Goal: Find specific page/section: Find specific page/section

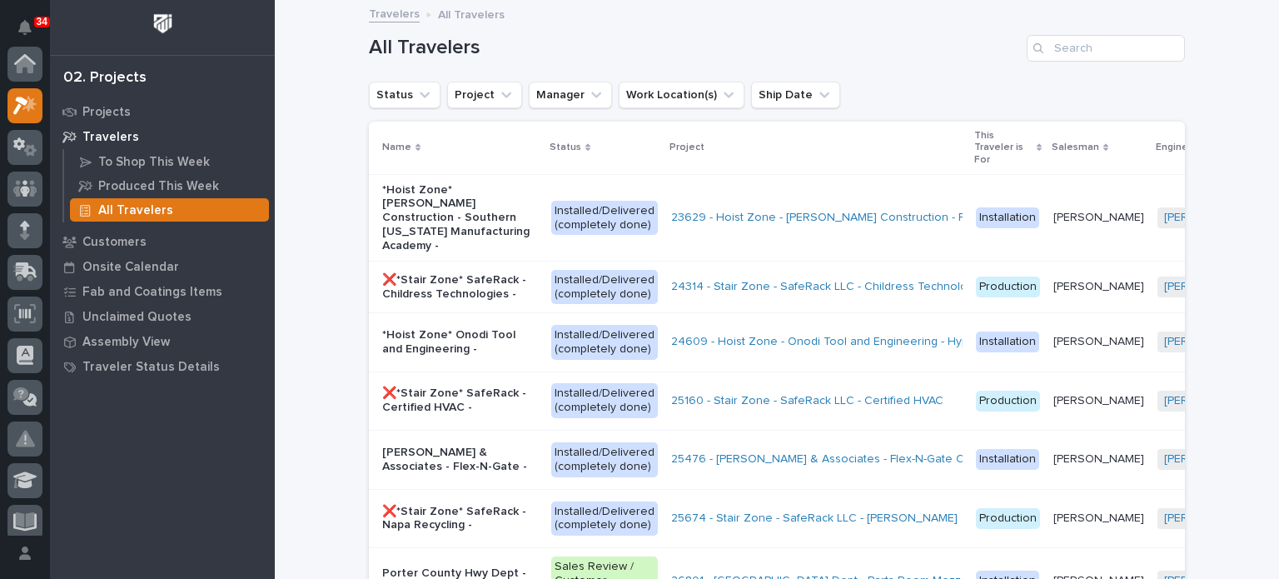
scroll to position [42, 0]
click at [1103, 50] on input "Search" at bounding box center [1106, 48] width 158 height 27
type input "4"
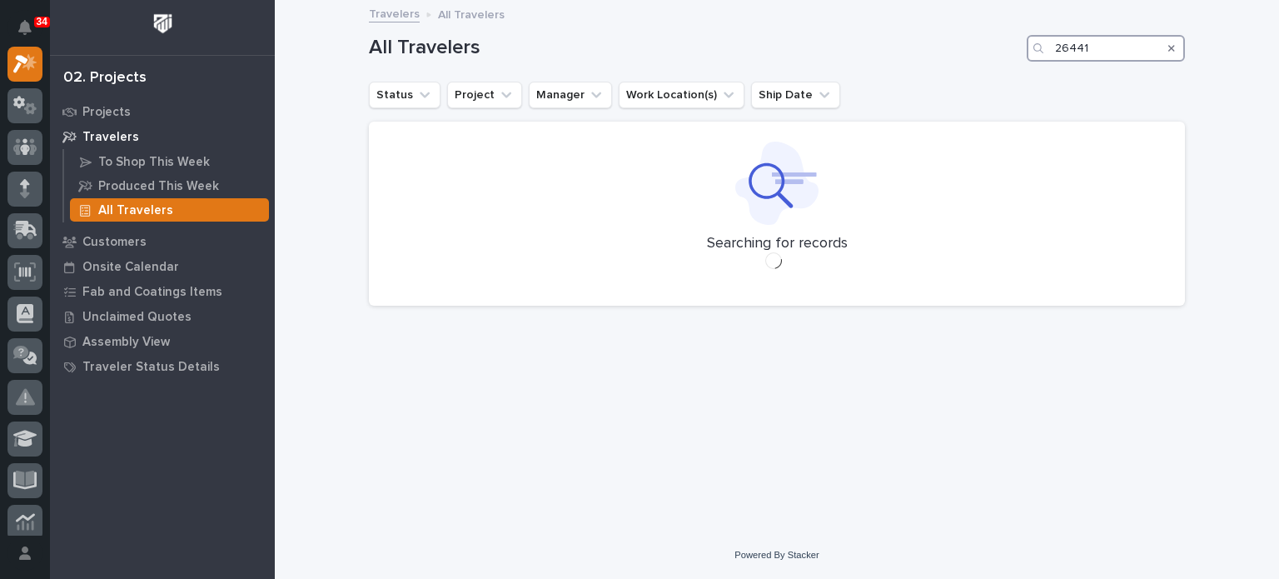
type input "26441"
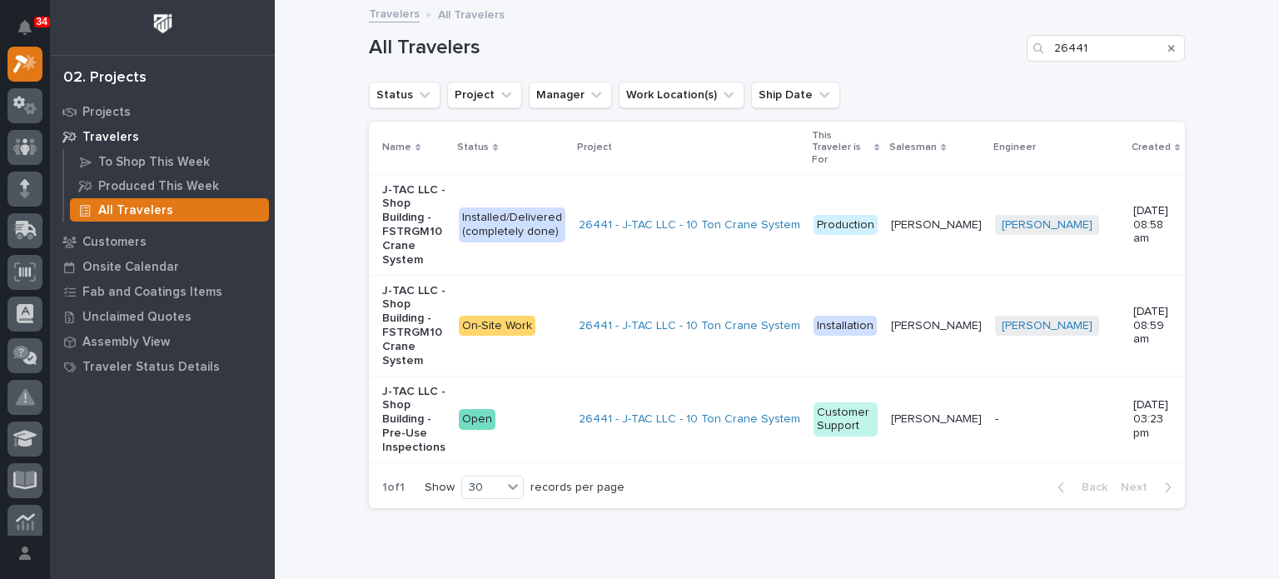
click at [515, 350] on td "On-Site Work" at bounding box center [512, 325] width 120 height 101
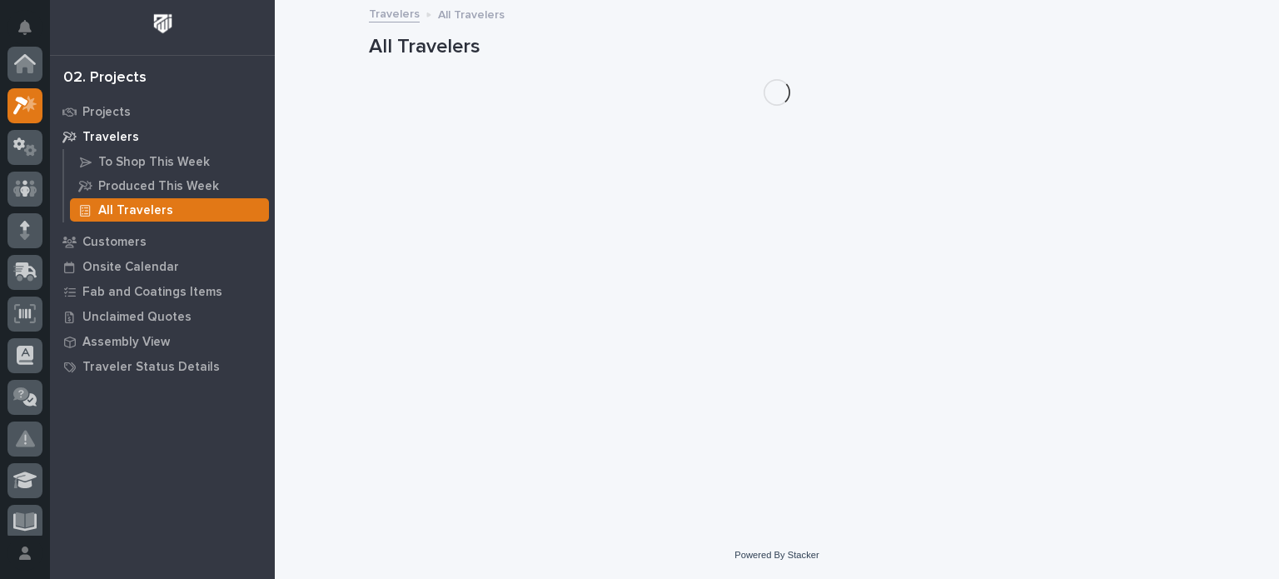
scroll to position [42, 0]
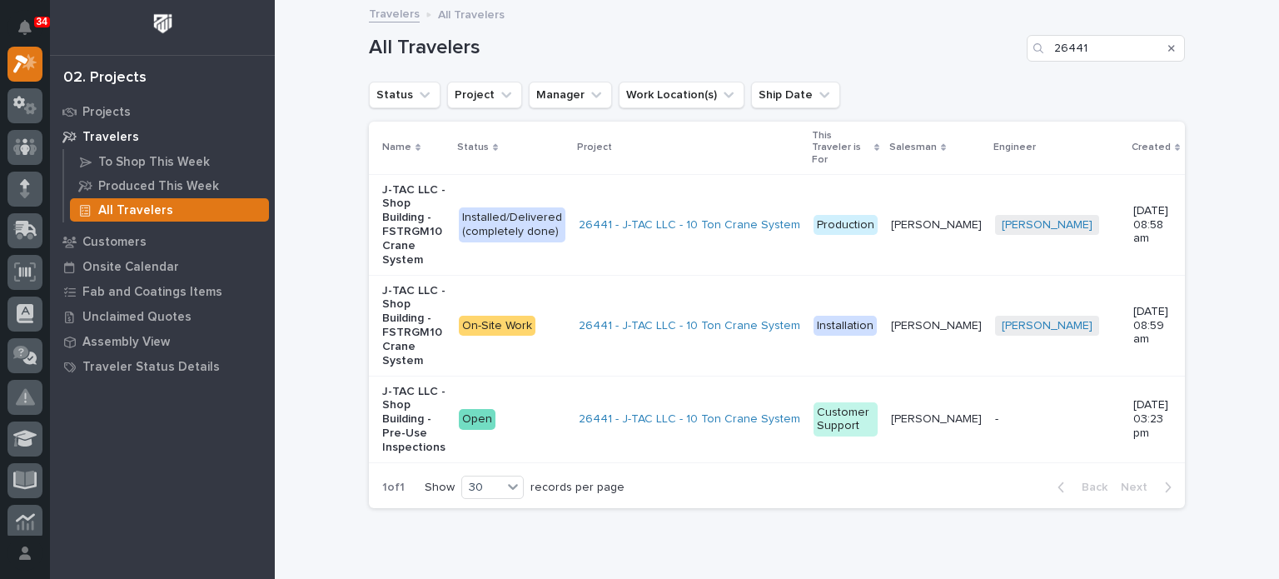
click at [514, 236] on div "Installed/Delivered (completely done)" at bounding box center [512, 224] width 107 height 35
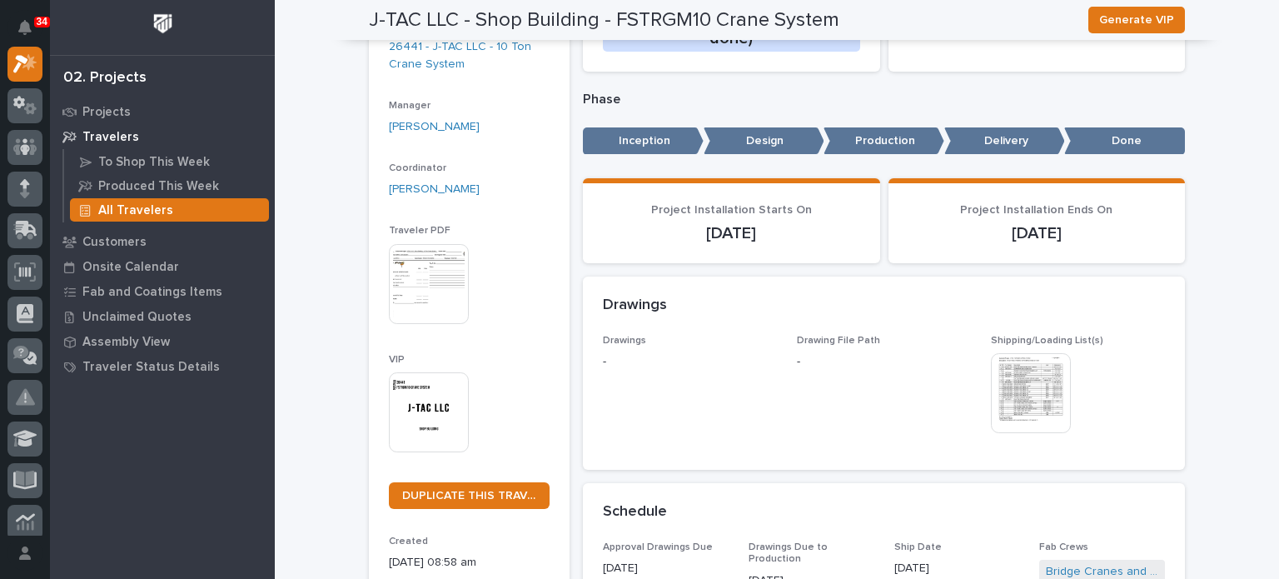
scroll to position [230, 0]
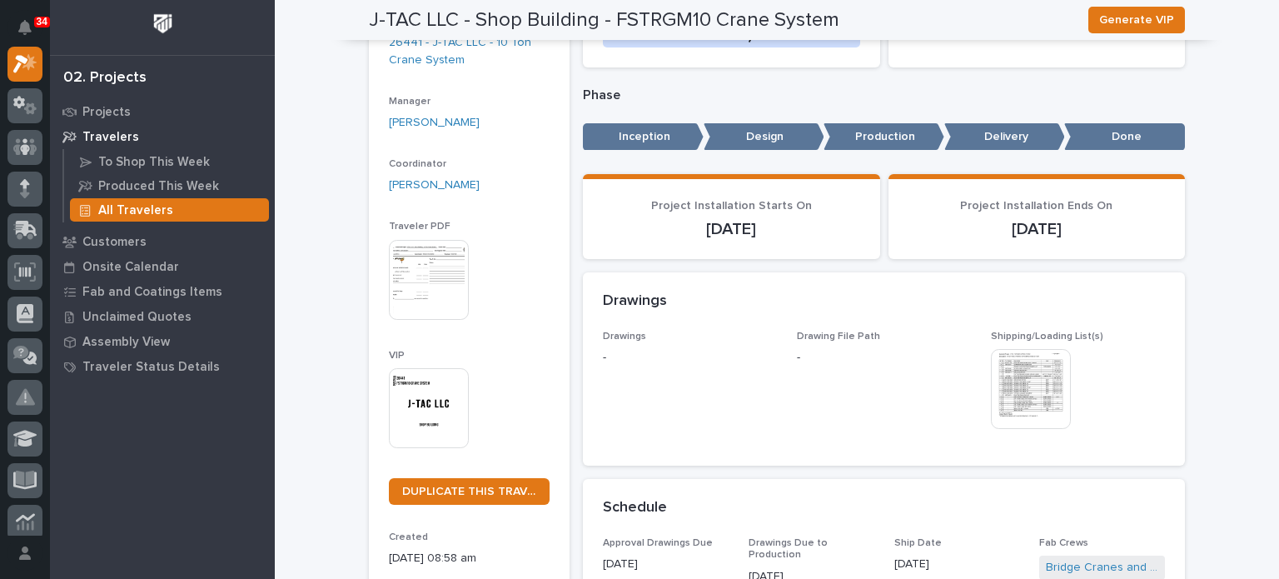
click at [429, 399] on img at bounding box center [429, 408] width 80 height 80
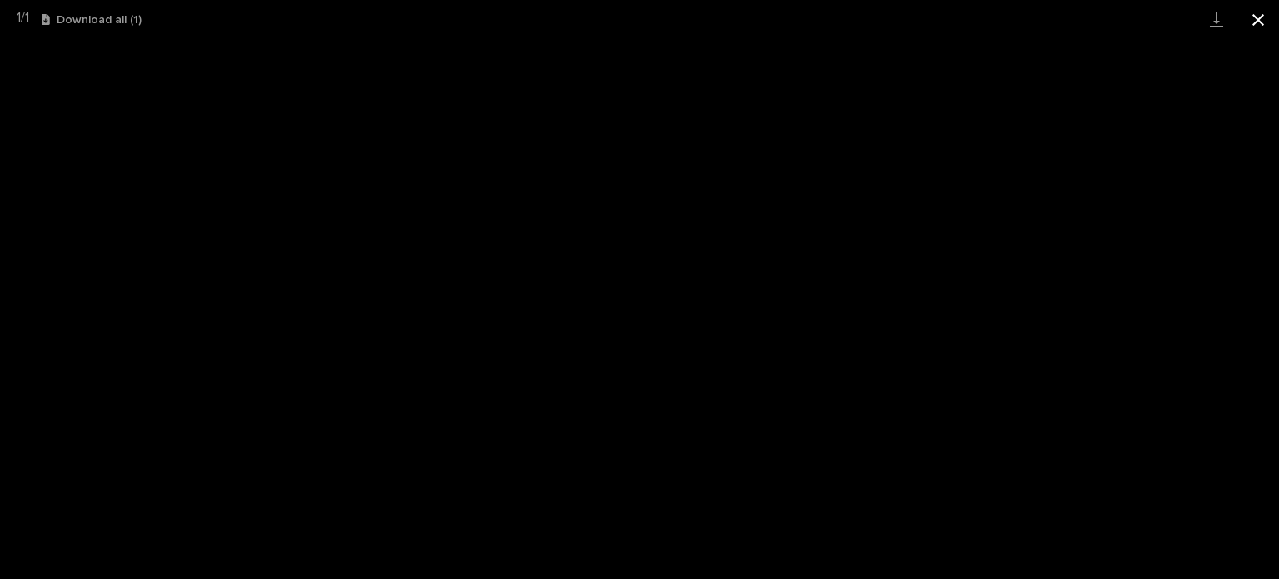
click at [1260, 26] on button "Close gallery" at bounding box center [1259, 19] width 42 height 39
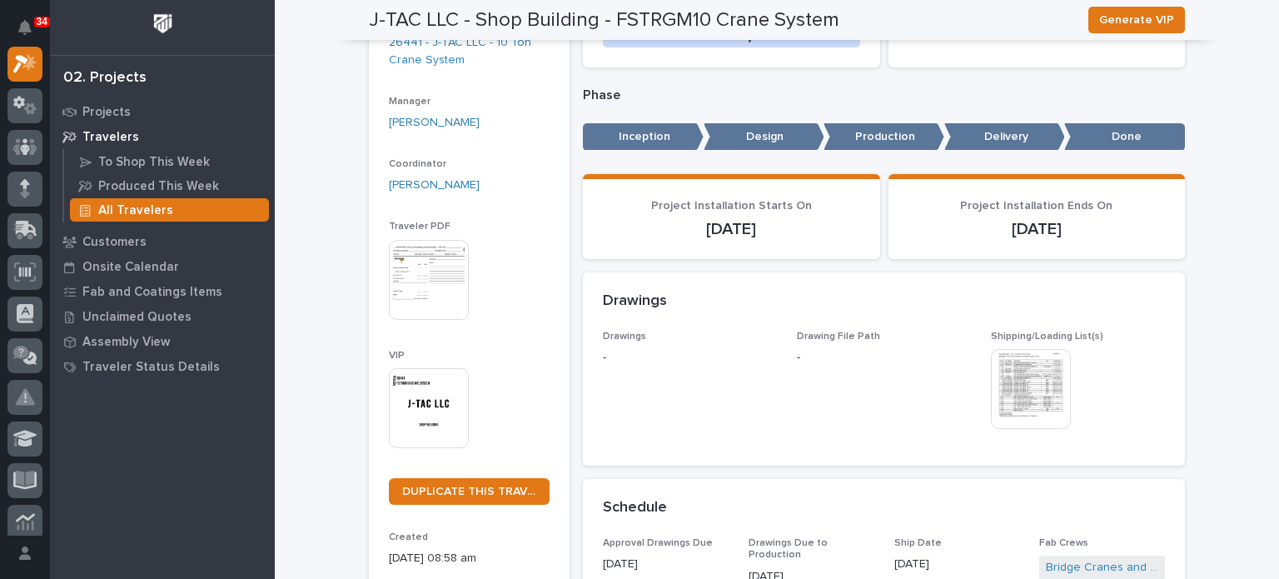
click at [157, 209] on p "All Travelers" at bounding box center [135, 210] width 75 height 15
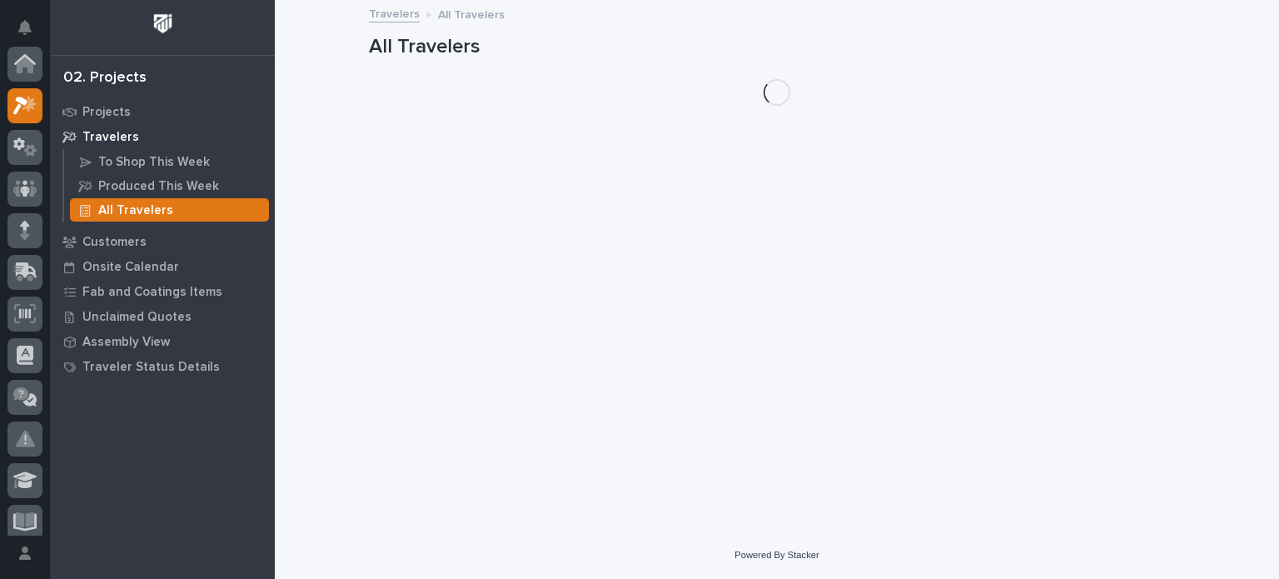
scroll to position [42, 0]
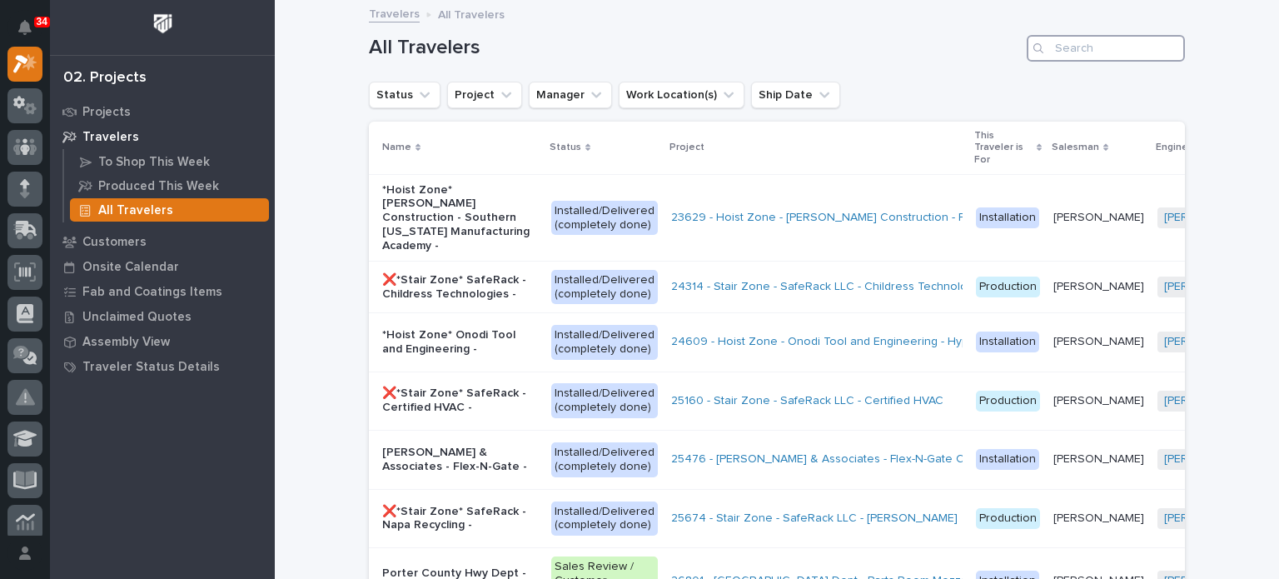
click at [1077, 50] on input "Search" at bounding box center [1106, 48] width 158 height 27
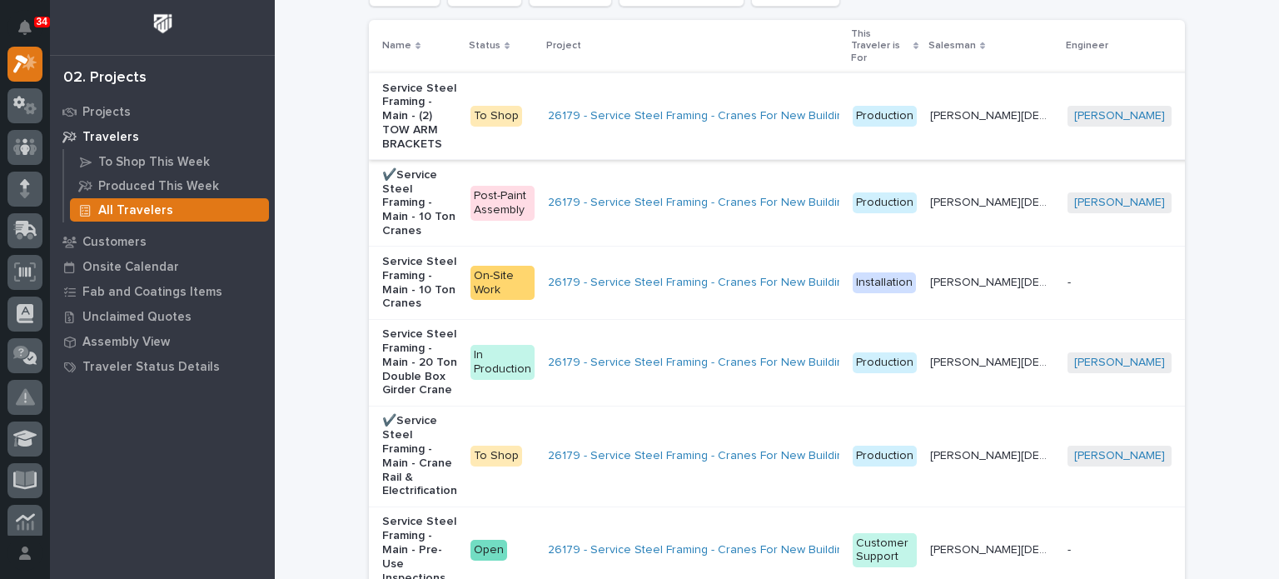
scroll to position [96, 0]
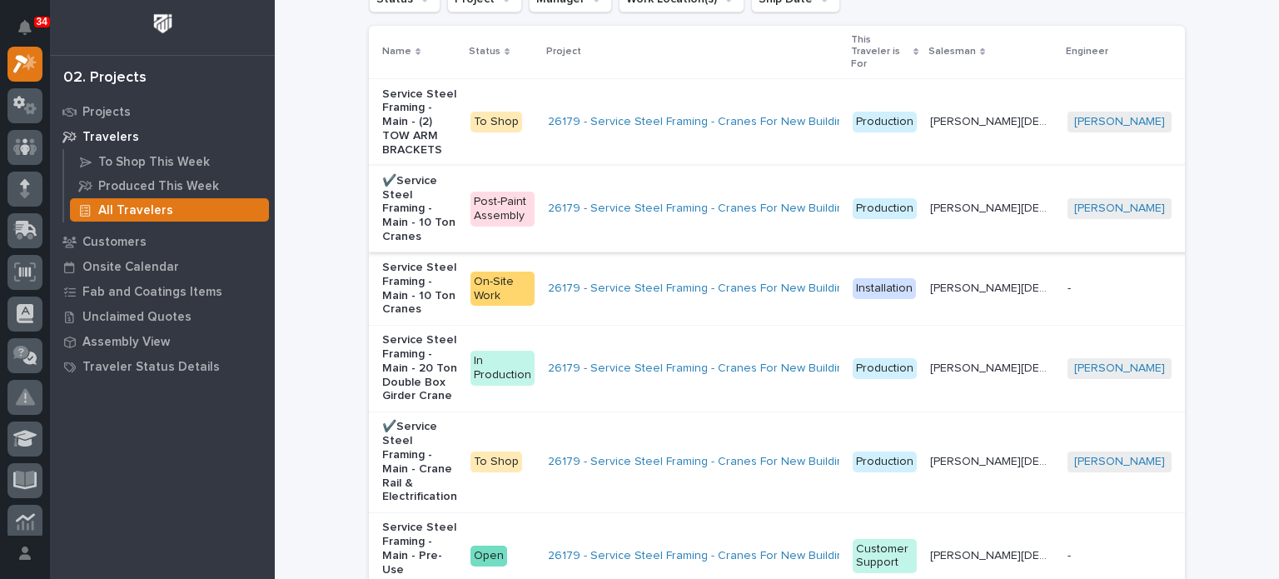
type input "26179"
click at [495, 219] on div "Post-Paint Assembly" at bounding box center [503, 209] width 64 height 35
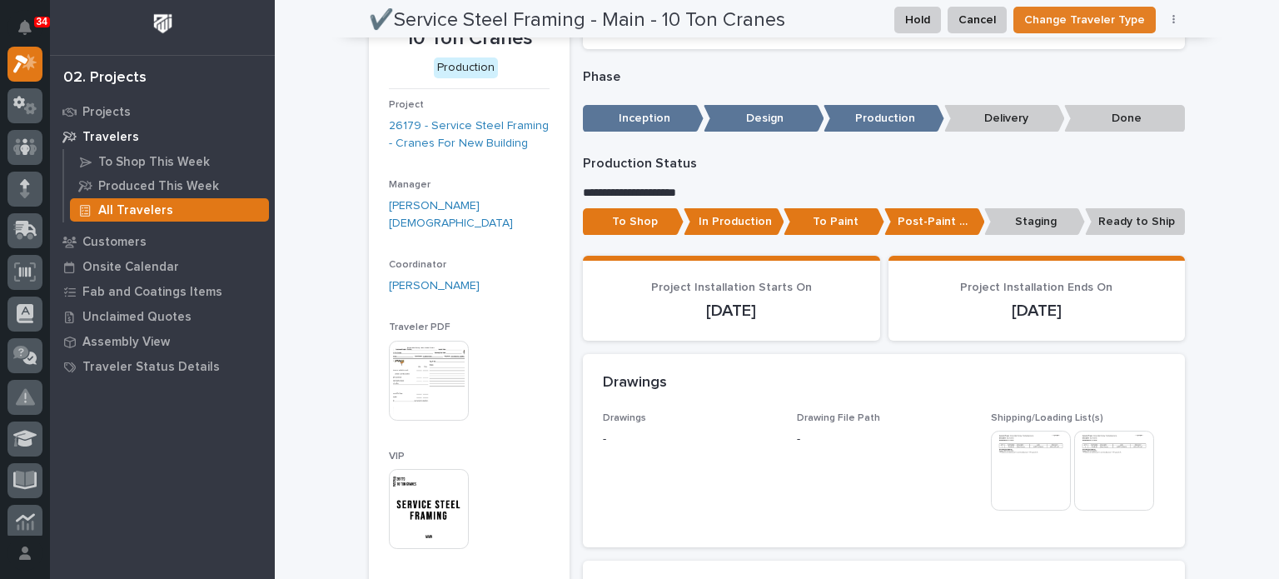
scroll to position [123, 0]
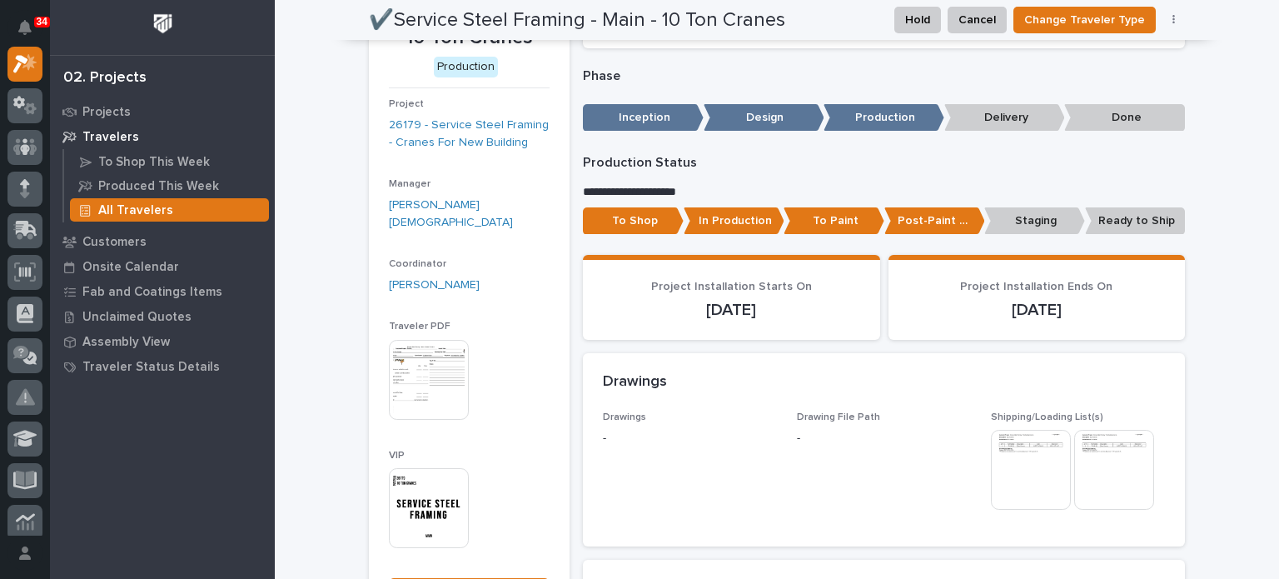
click at [408, 497] on img at bounding box center [429, 508] width 80 height 80
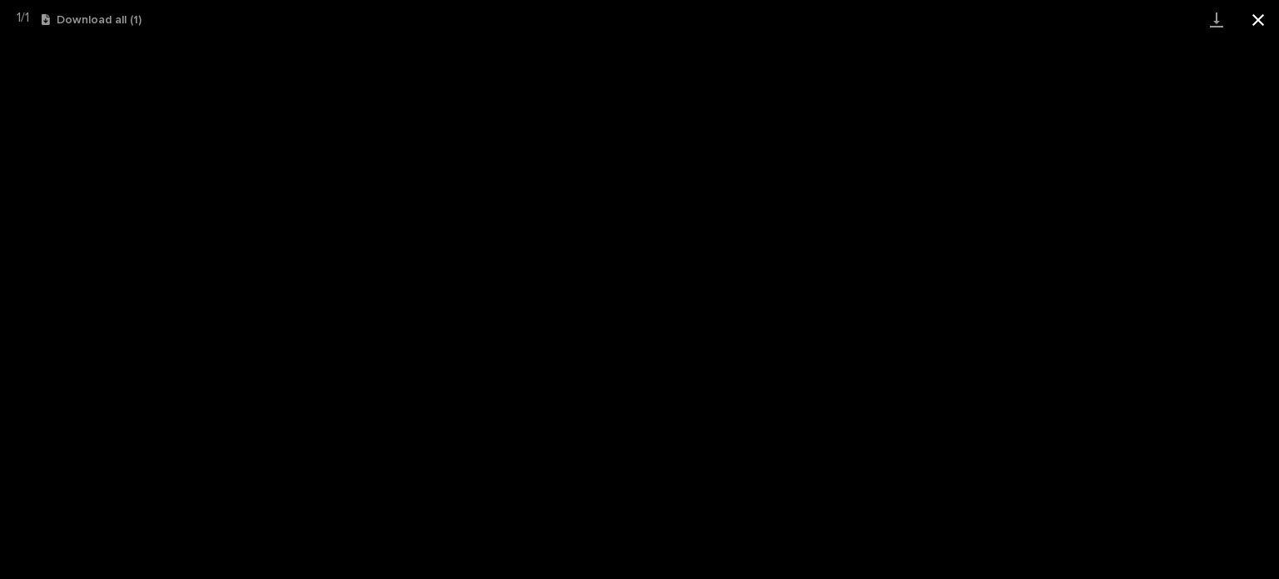
click at [1259, 27] on button "Close gallery" at bounding box center [1259, 19] width 42 height 39
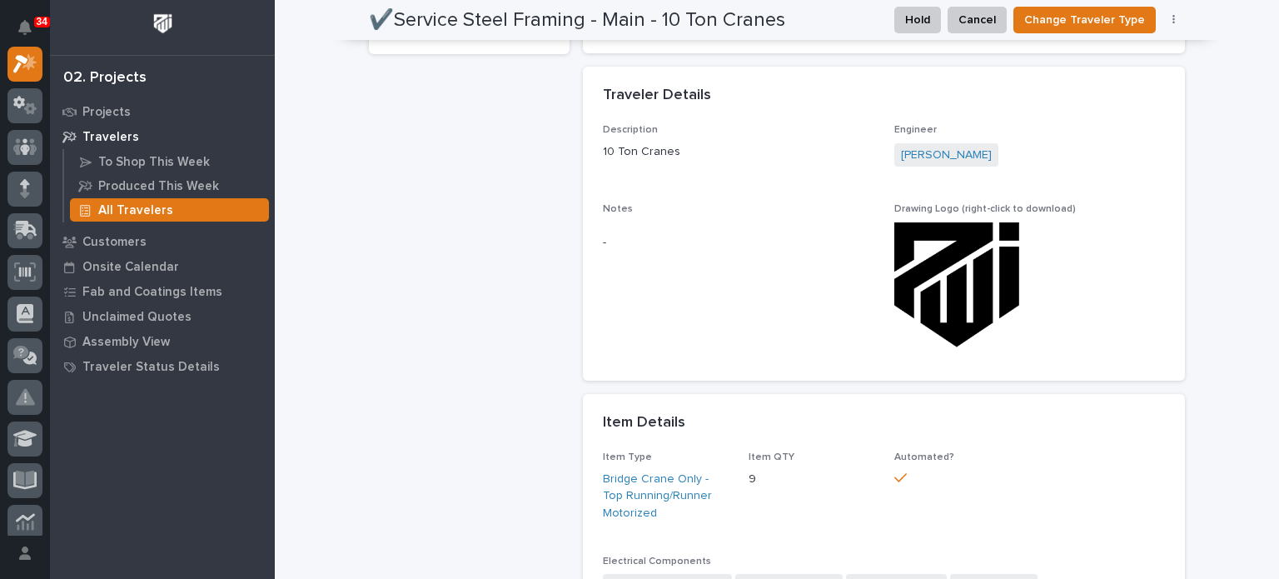
scroll to position [0, 0]
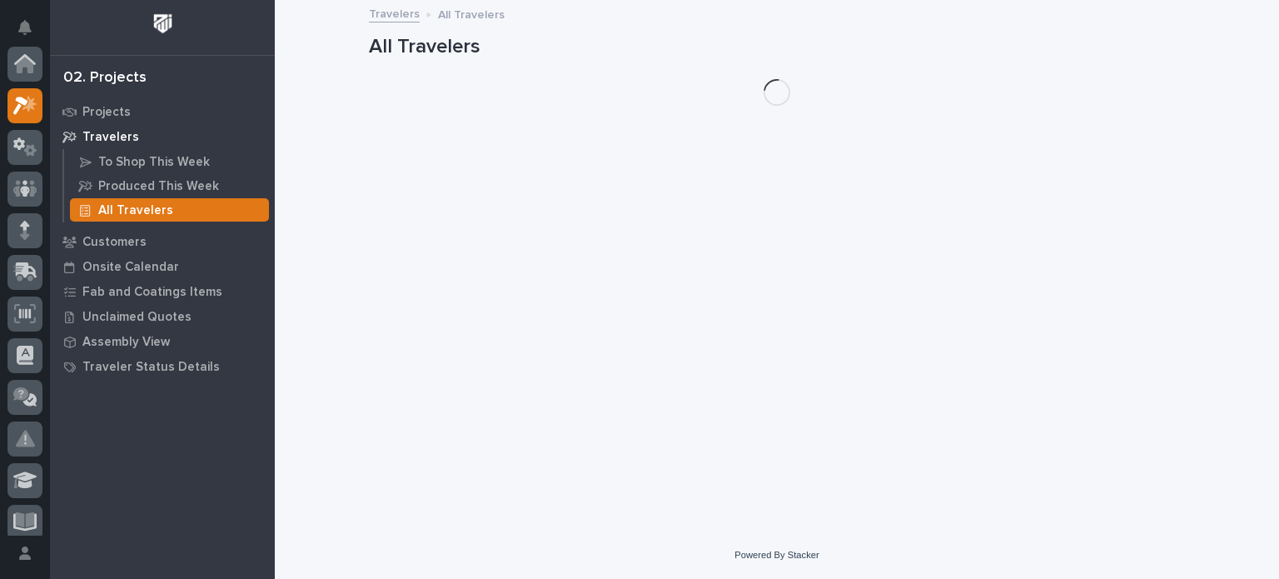
scroll to position [42, 0]
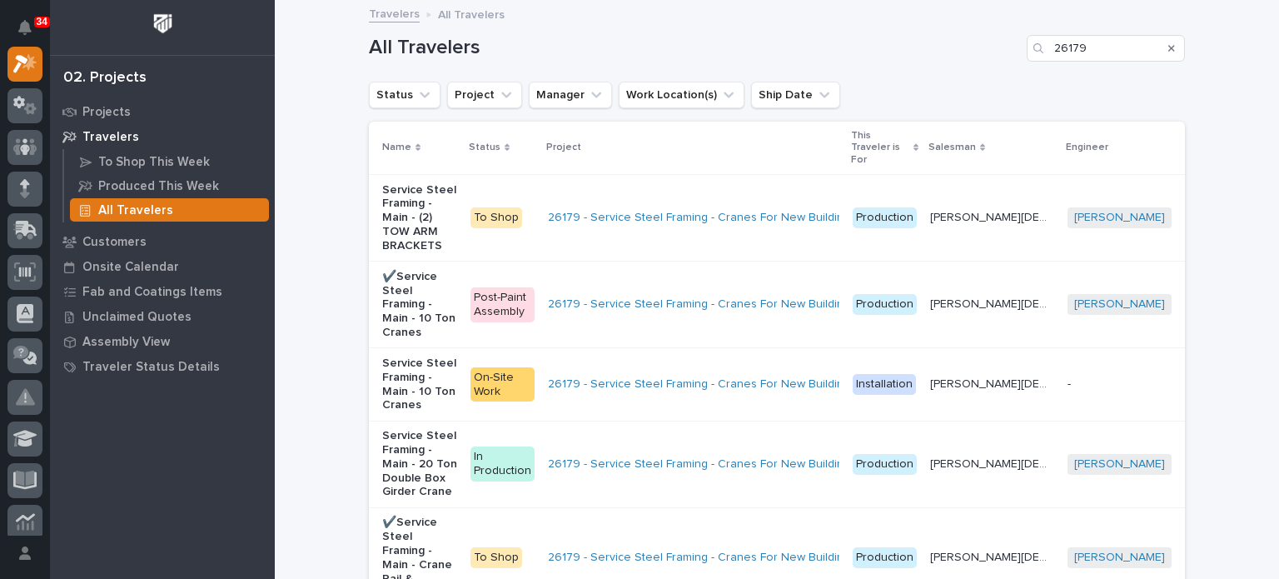
type input "261"
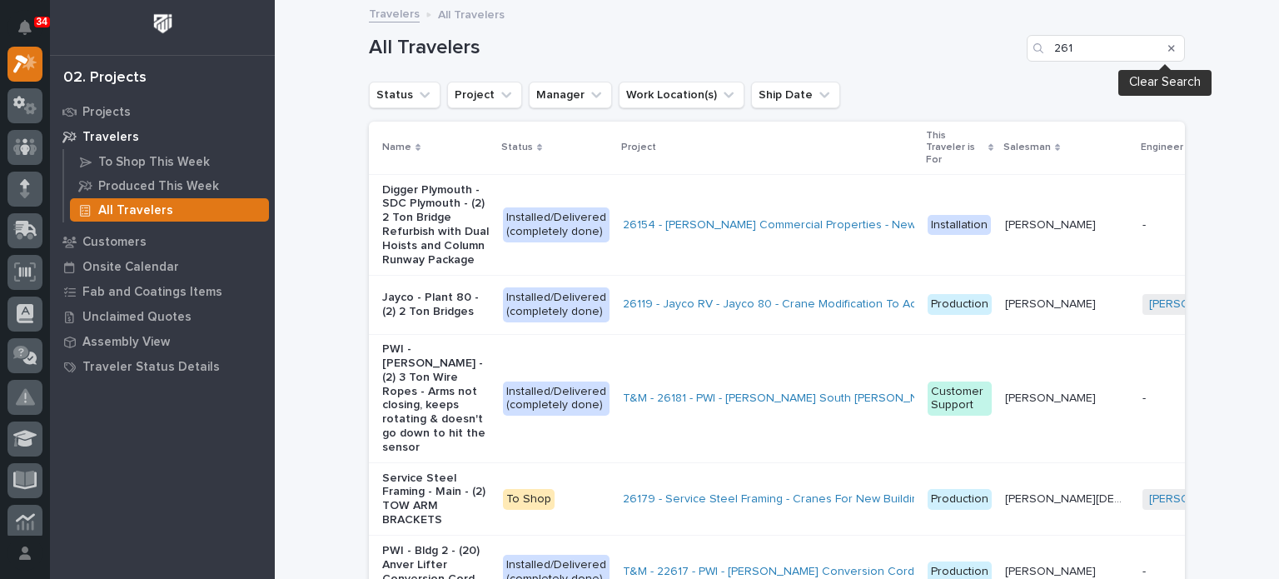
click at [1169, 47] on icon "Search" at bounding box center [1172, 48] width 7 height 7
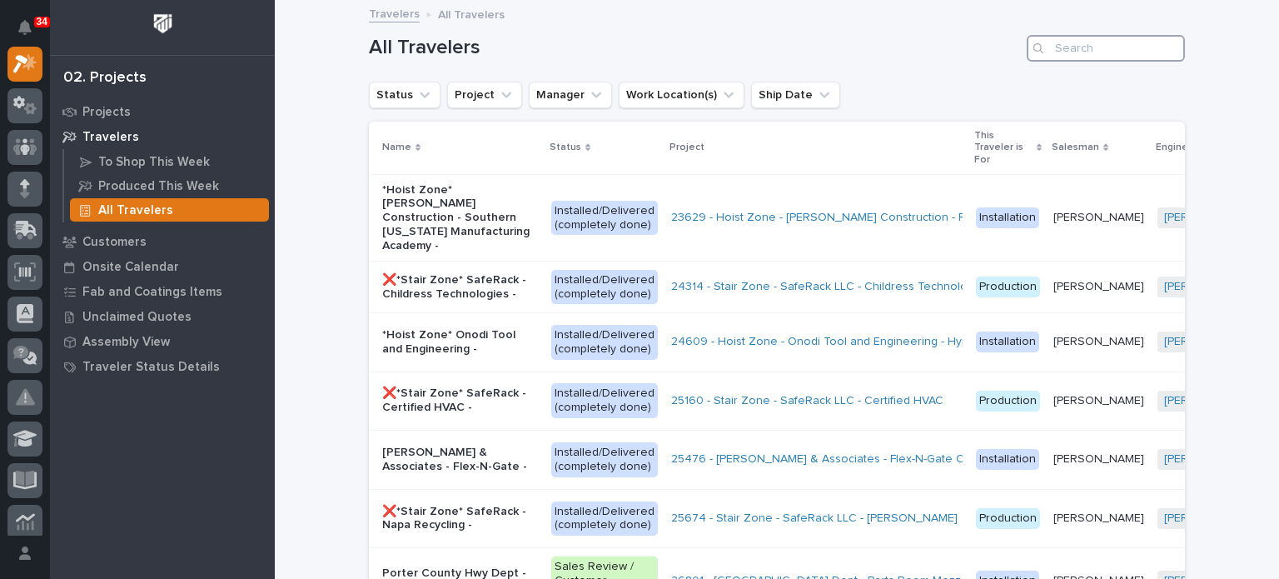
click at [1166, 47] on input "Search" at bounding box center [1106, 48] width 158 height 27
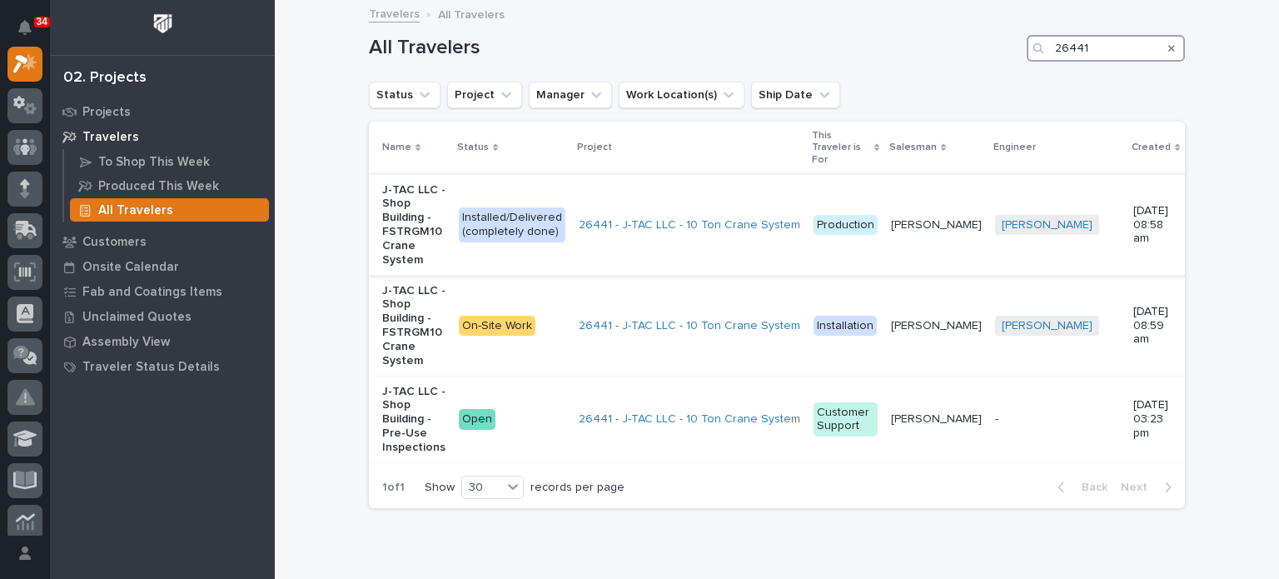
type input "26441"
click at [473, 230] on div "Installed/Delivered (completely done)" at bounding box center [512, 224] width 107 height 35
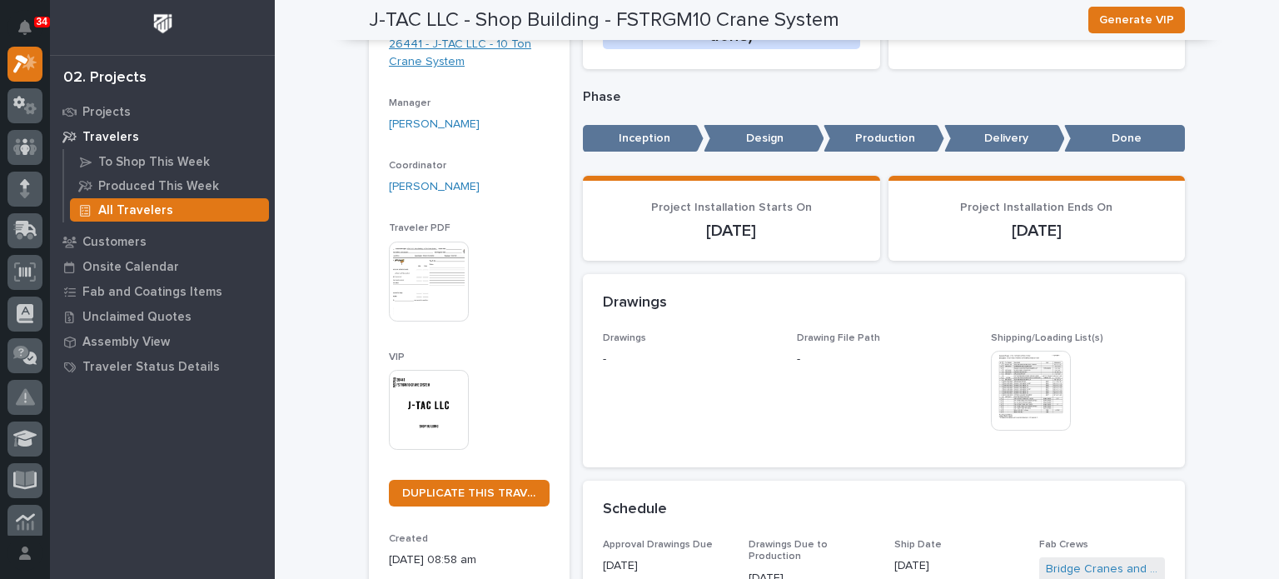
scroll to position [230, 0]
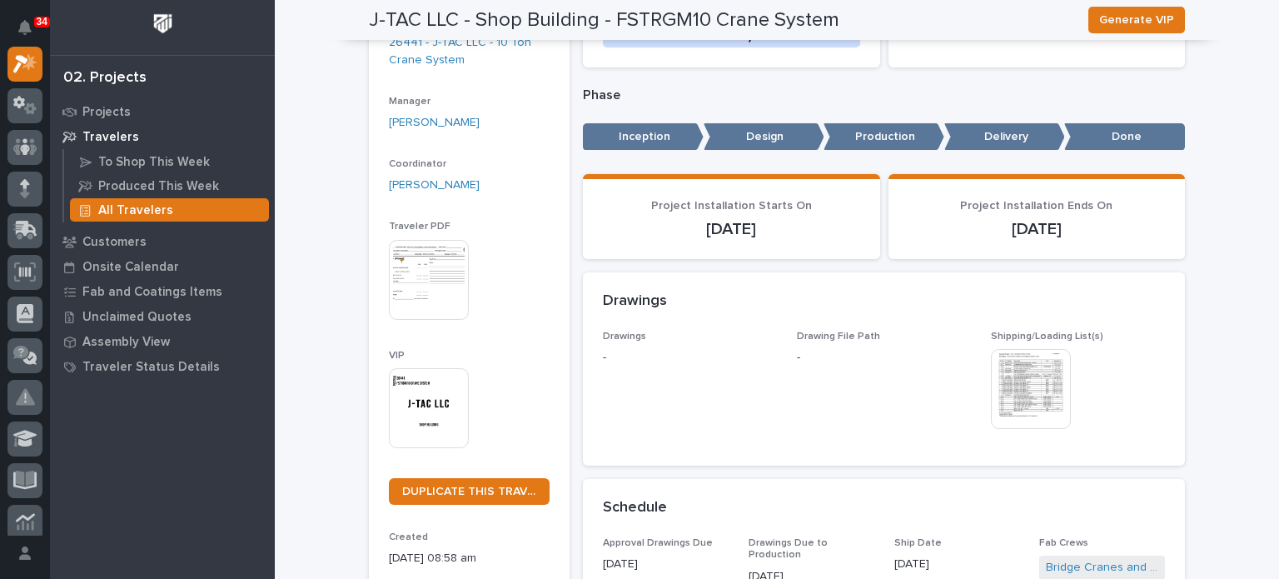
click at [434, 393] on img at bounding box center [429, 408] width 80 height 80
